Goal: Navigation & Orientation: Understand site structure

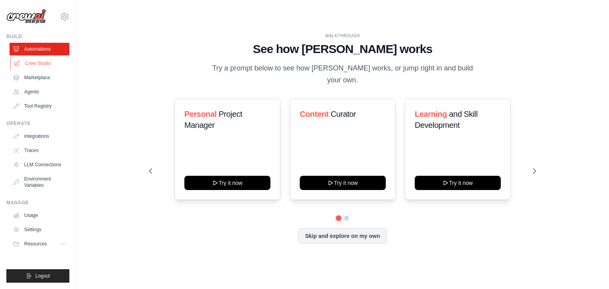
click at [33, 63] on link "Crew Studio" at bounding box center [40, 63] width 60 height 13
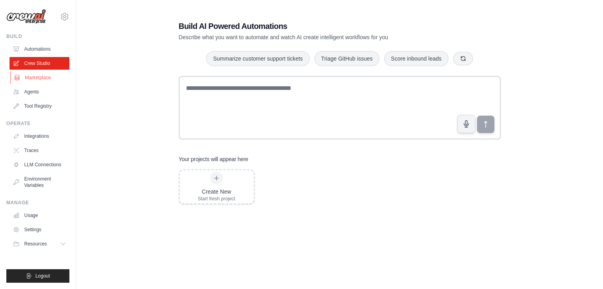
click at [41, 83] on link "Marketplace" at bounding box center [40, 77] width 60 height 13
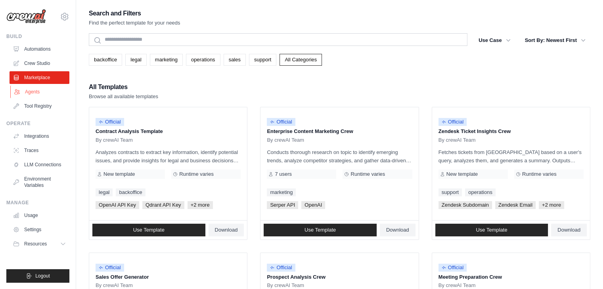
click at [38, 92] on link "Agents" at bounding box center [40, 92] width 60 height 13
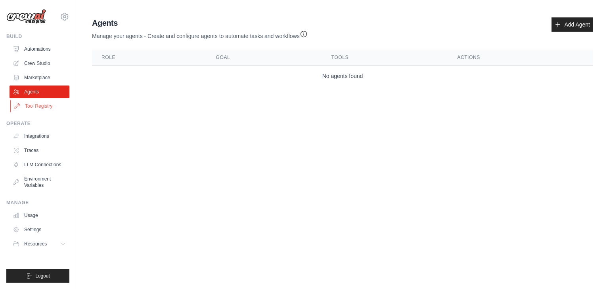
click at [39, 105] on link "Tool Registry" at bounding box center [40, 106] width 60 height 13
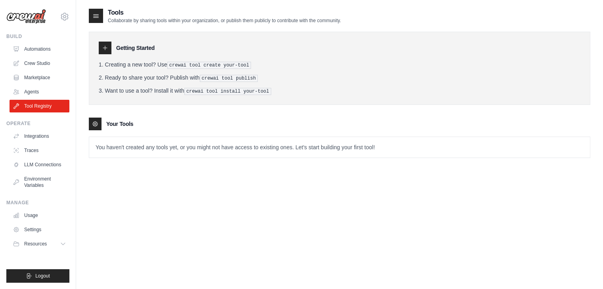
click at [113, 49] on div "Getting Started" at bounding box center [340, 48] width 482 height 13
click at [194, 68] on li "Creating a new tool? Use crewai tool create your-tool" at bounding box center [340, 65] width 482 height 8
click at [46, 136] on link "Integrations" at bounding box center [40, 136] width 60 height 13
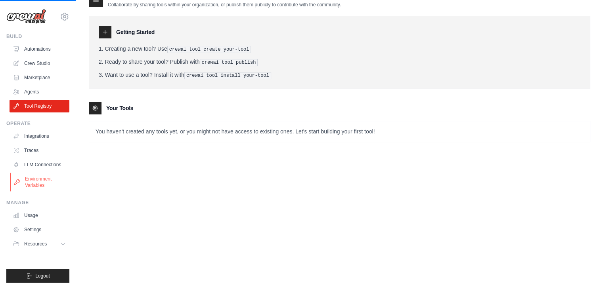
click at [44, 181] on link "Environment Variables" at bounding box center [40, 182] width 60 height 19
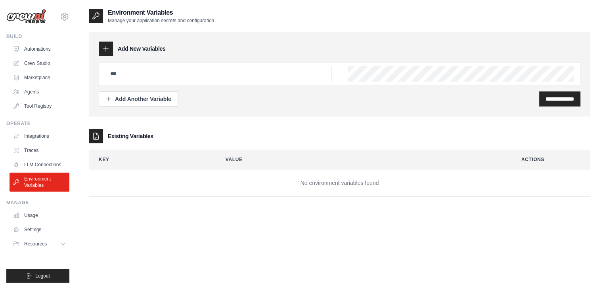
click at [47, 171] on ul "Integrations Traces LLM Connections Environment Variables" at bounding box center [40, 161] width 60 height 62
click at [44, 167] on link "LLM Connections" at bounding box center [40, 165] width 60 height 13
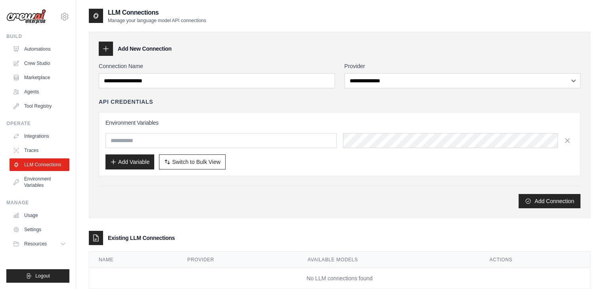
scroll to position [19, 0]
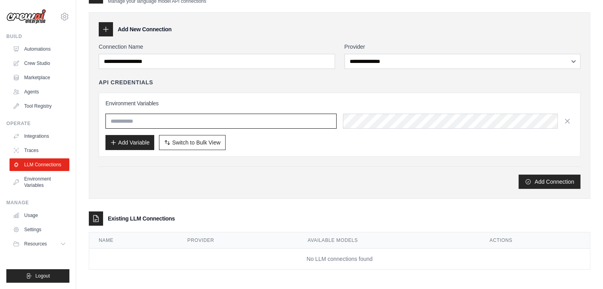
click at [255, 123] on input "text" at bounding box center [220, 121] width 231 height 15
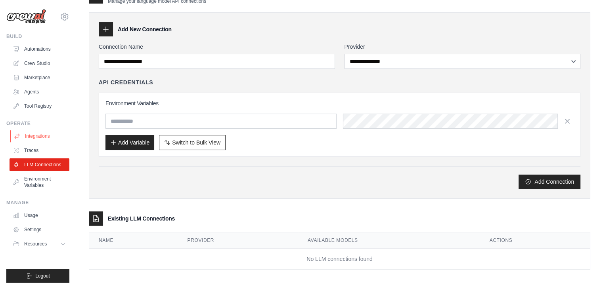
click at [34, 139] on link "Integrations" at bounding box center [40, 136] width 60 height 13
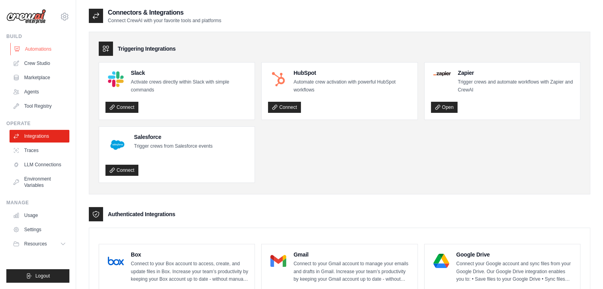
click at [33, 49] on link "Automations" at bounding box center [40, 49] width 60 height 13
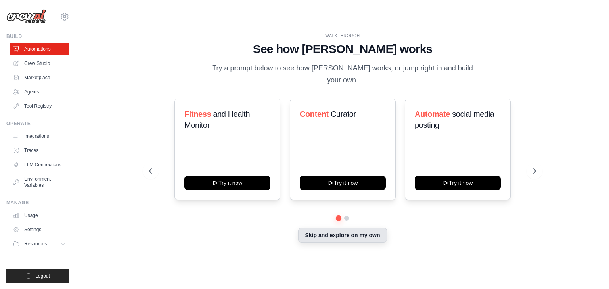
click at [354, 228] on button "Skip and explore on my own" at bounding box center [342, 235] width 88 height 15
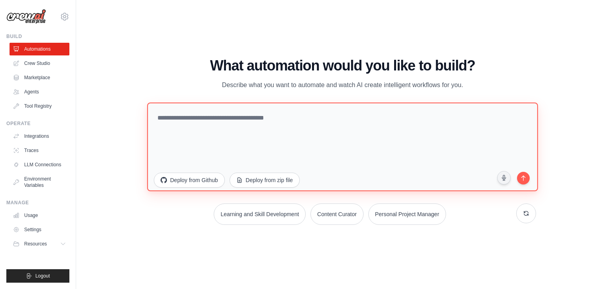
click at [286, 149] on textarea at bounding box center [342, 147] width 391 height 89
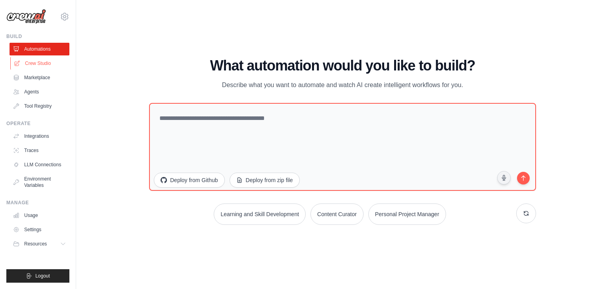
click at [39, 58] on link "Crew Studio" at bounding box center [40, 63] width 60 height 13
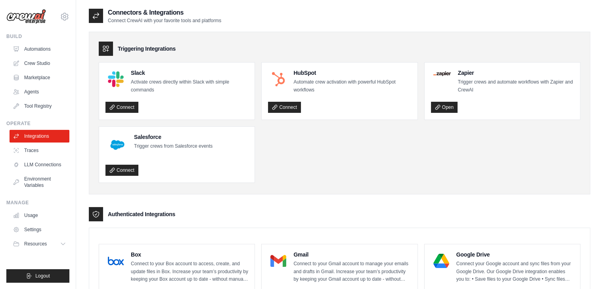
scroll to position [19, 0]
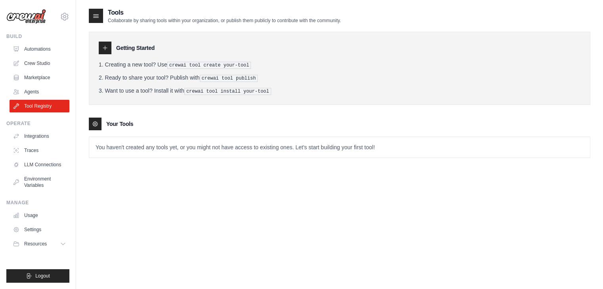
scroll to position [16, 0]
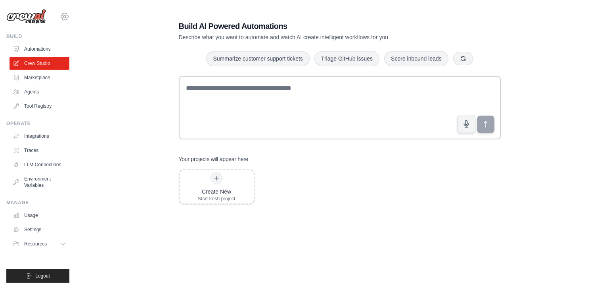
click at [67, 15] on icon at bounding box center [65, 17] width 10 height 10
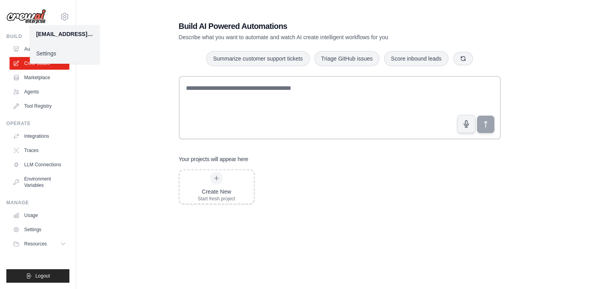
click at [54, 51] on link "Settings" at bounding box center [65, 53] width 70 height 14
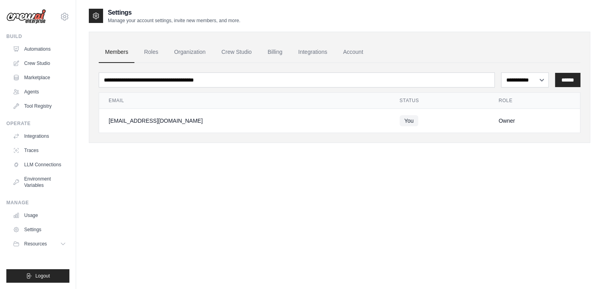
click at [400, 117] on span "You" at bounding box center [409, 120] width 19 height 11
click at [400, 119] on span "You" at bounding box center [409, 120] width 19 height 11
click at [533, 79] on select "**********" at bounding box center [525, 80] width 48 height 15
click at [450, 171] on div "**********" at bounding box center [340, 152] width 502 height 289
click at [186, 54] on link "Organization" at bounding box center [190, 52] width 44 height 21
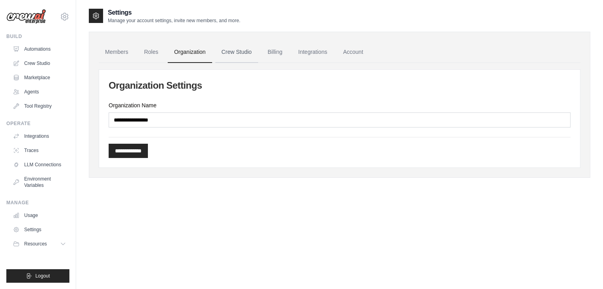
click at [237, 48] on link "Crew Studio" at bounding box center [236, 52] width 43 height 21
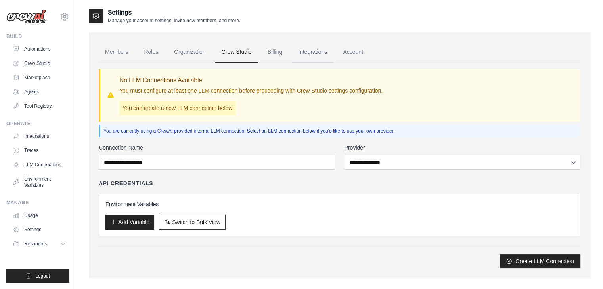
click at [304, 60] on link "Integrations" at bounding box center [313, 52] width 42 height 21
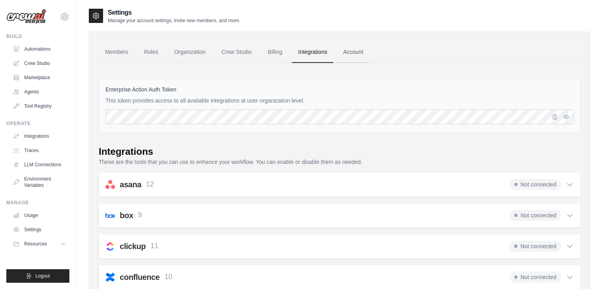
click at [347, 50] on link "Account" at bounding box center [353, 52] width 33 height 21
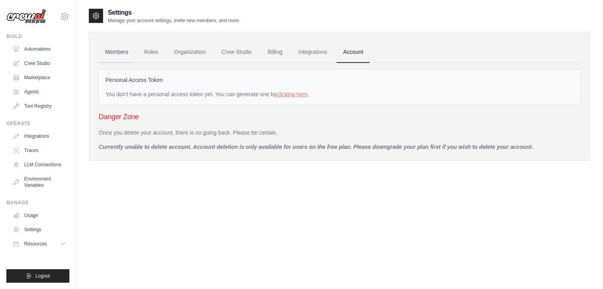
click at [117, 57] on link "Members" at bounding box center [117, 52] width 36 height 21
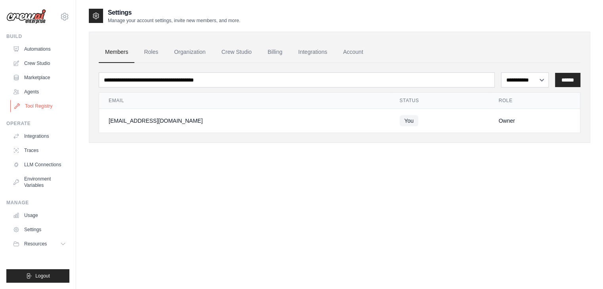
click at [34, 101] on link "Tool Registry" at bounding box center [40, 106] width 60 height 13
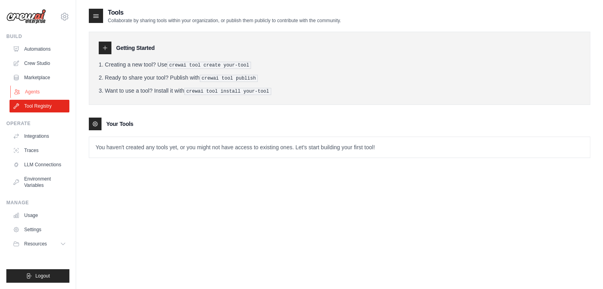
click at [34, 87] on link "Agents" at bounding box center [40, 92] width 60 height 13
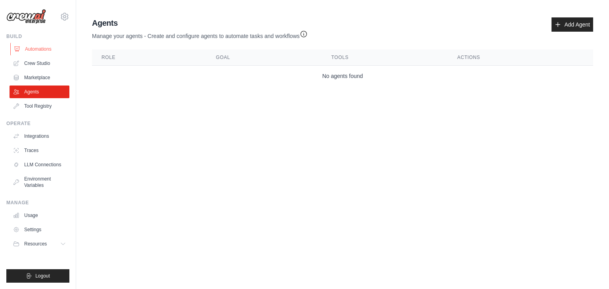
click at [30, 47] on link "Automations" at bounding box center [40, 49] width 60 height 13
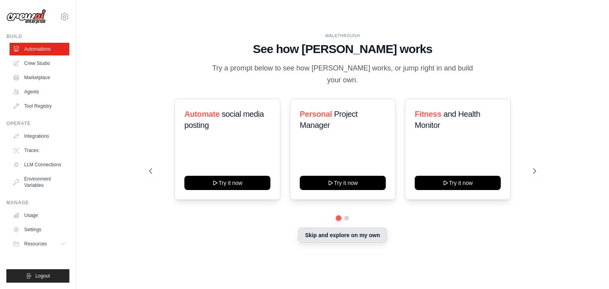
click at [352, 230] on button "Skip and explore on my own" at bounding box center [342, 235] width 88 height 15
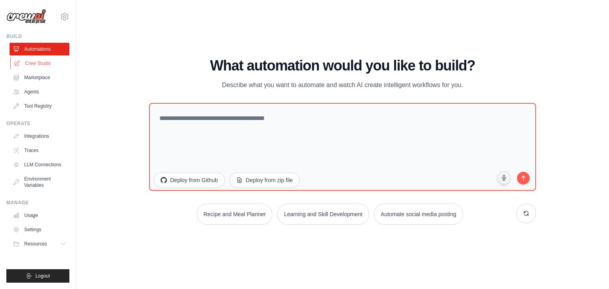
click at [29, 62] on link "Crew Studio" at bounding box center [40, 63] width 60 height 13
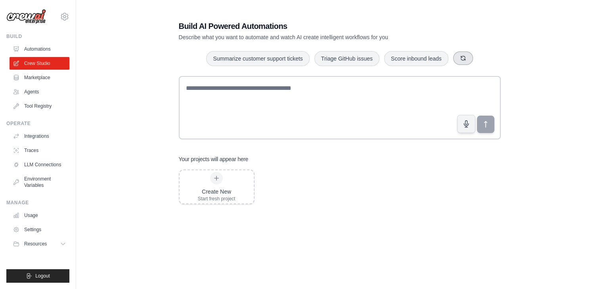
click at [464, 61] on icon "button" at bounding box center [463, 58] width 6 height 6
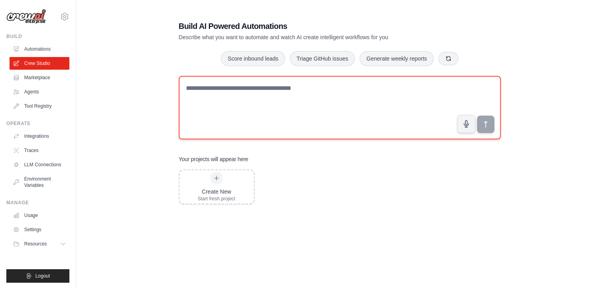
click at [233, 124] on textarea at bounding box center [340, 107] width 322 height 63
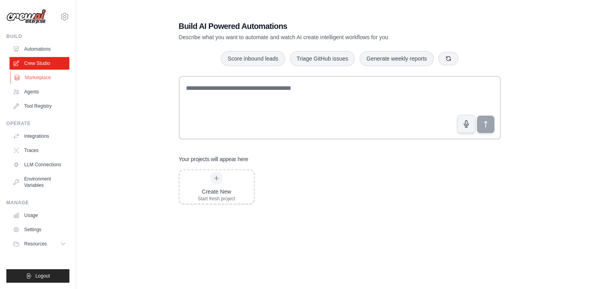
click at [40, 75] on link "Marketplace" at bounding box center [40, 77] width 60 height 13
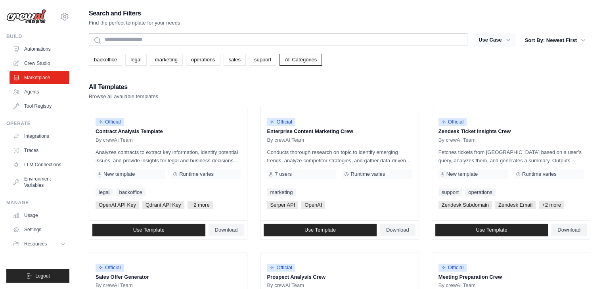
click at [496, 40] on button "Use Case" at bounding box center [495, 40] width 42 height 14
click at [503, 41] on button "Use Case" at bounding box center [495, 40] width 42 height 14
click at [508, 42] on icon "button" at bounding box center [508, 40] width 8 height 8
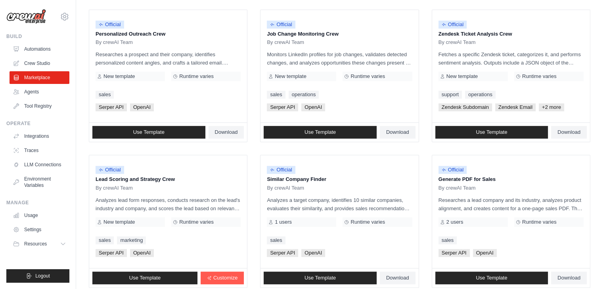
scroll to position [444, 0]
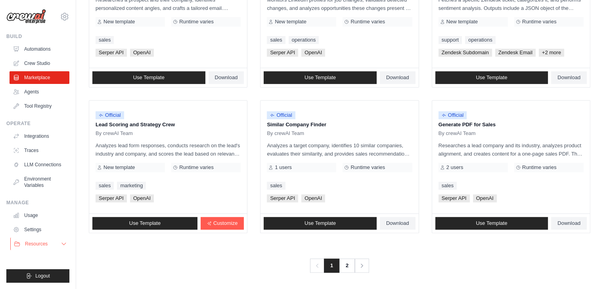
click at [65, 246] on icon at bounding box center [64, 244] width 6 height 6
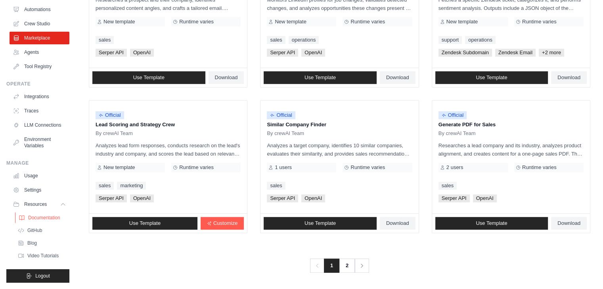
click at [35, 218] on span "Documentation" at bounding box center [44, 218] width 32 height 6
click at [29, 191] on link "Settings" at bounding box center [40, 190] width 60 height 13
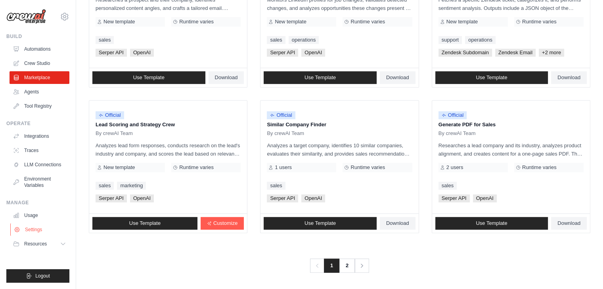
scroll to position [0, 0]
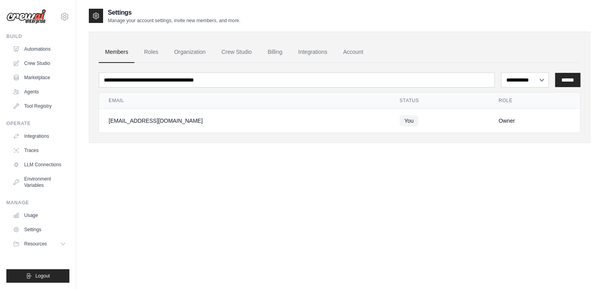
click at [338, 114] on td "[EMAIL_ADDRESS][DOMAIN_NAME]" at bounding box center [244, 121] width 291 height 24
click at [445, 122] on td "You" at bounding box center [439, 121] width 99 height 24
click at [25, 45] on link "Automations" at bounding box center [40, 49] width 60 height 13
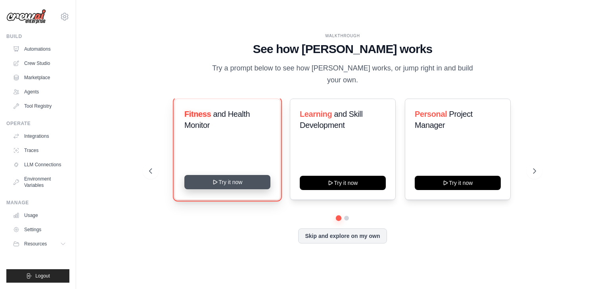
click at [239, 180] on button "Try it now" at bounding box center [227, 182] width 86 height 14
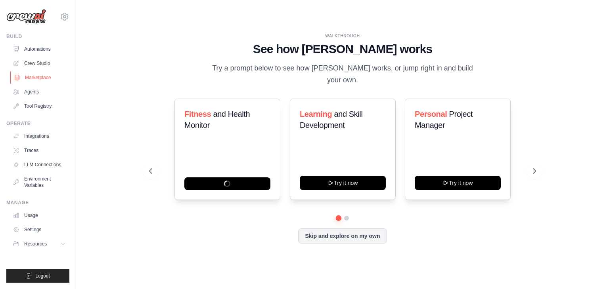
click at [42, 80] on link "Marketplace" at bounding box center [40, 77] width 60 height 13
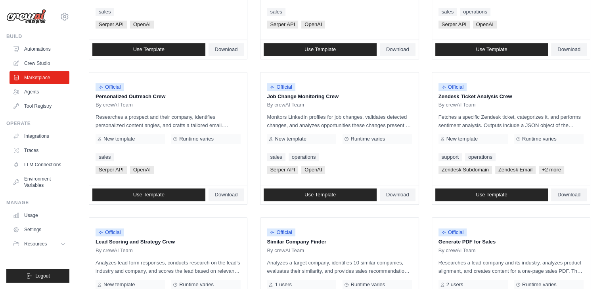
scroll to position [444, 0]
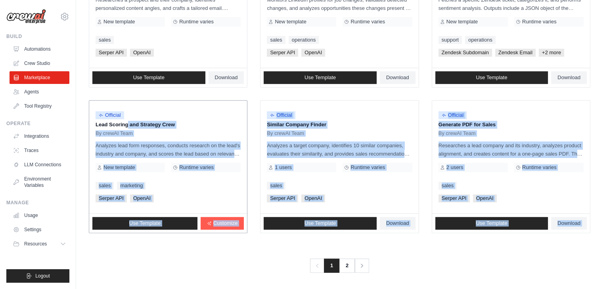
drag, startPoint x: 251, startPoint y: 257, endPoint x: 99, endPoint y: 121, distance: 204.1
click at [241, 251] on div "Previous 1 2 Next" at bounding box center [340, 261] width 502 height 24
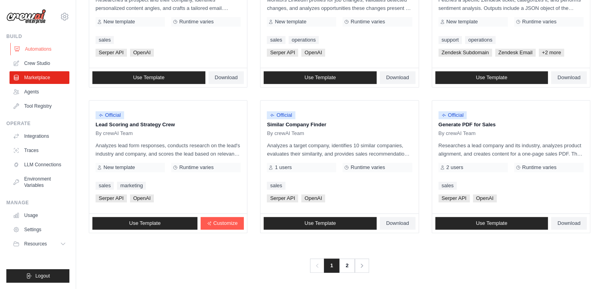
click at [50, 47] on link "Automations" at bounding box center [40, 49] width 60 height 13
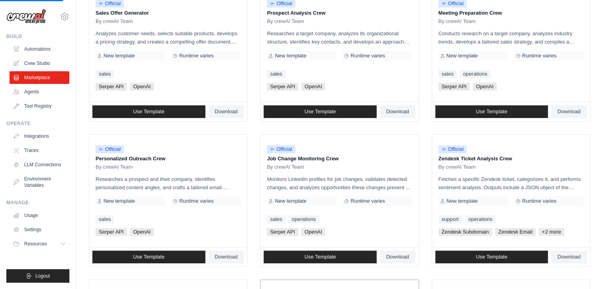
scroll to position [225, 0]
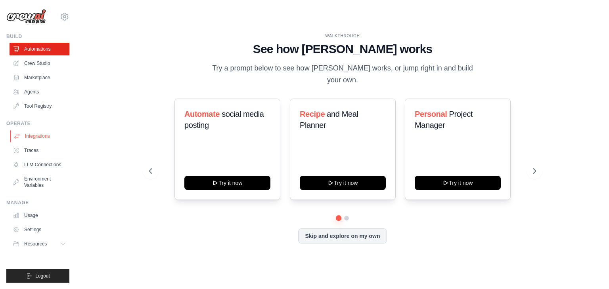
click at [35, 138] on link "Integrations" at bounding box center [40, 136] width 60 height 13
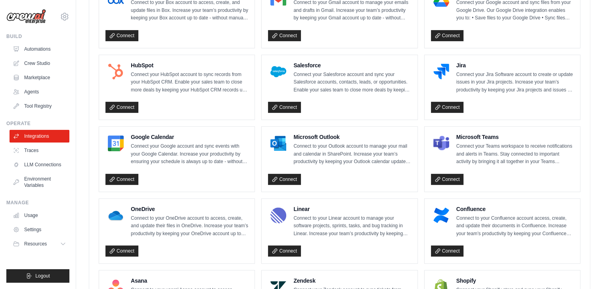
scroll to position [549, 0]
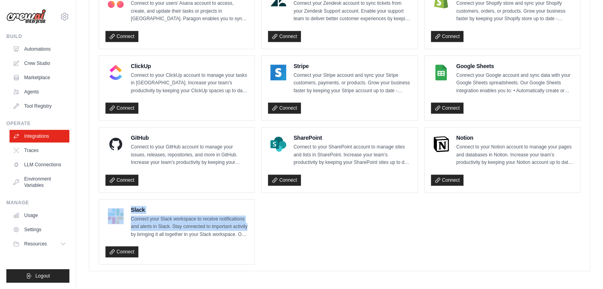
drag, startPoint x: 559, startPoint y: 265, endPoint x: 246, endPoint y: 222, distance: 315.8
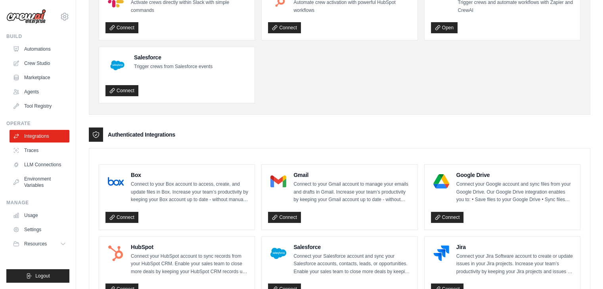
scroll to position [0, 0]
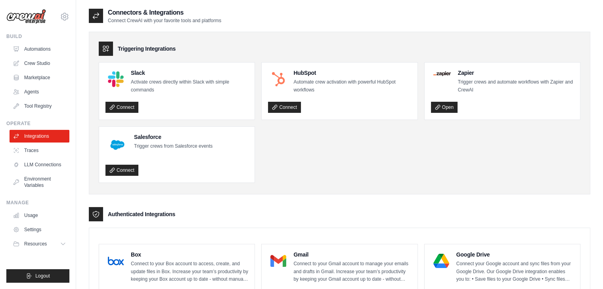
drag, startPoint x: 113, startPoint y: 275, endPoint x: 81, endPoint y: 29, distance: 247.8
click at [308, 186] on div "Triggering Integrations Slack Activate crews directly within Slack with simple …" at bounding box center [340, 113] width 502 height 163
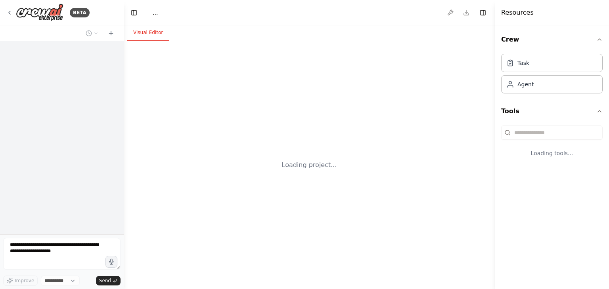
select select "****"
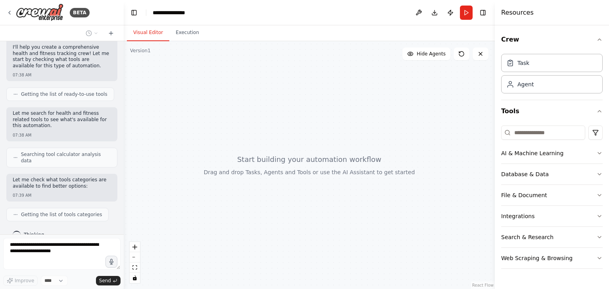
scroll to position [287, 0]
